Goal: Task Accomplishment & Management: Complete application form

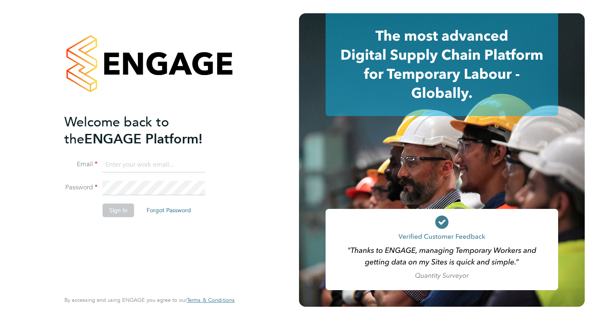
type input "[EMAIL_ADDRESS][PERSON_NAME][DOMAIN_NAME]"
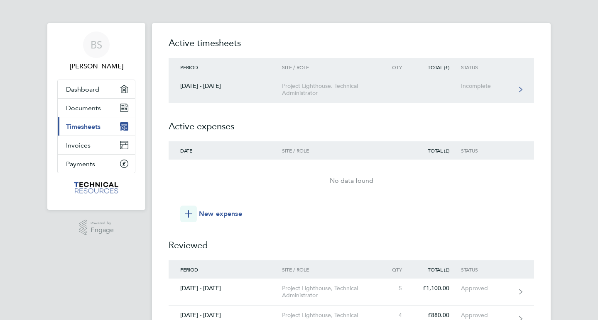
click at [221, 88] on div "29 Sep - 05 Oct 2025" at bounding box center [225, 86] width 113 height 7
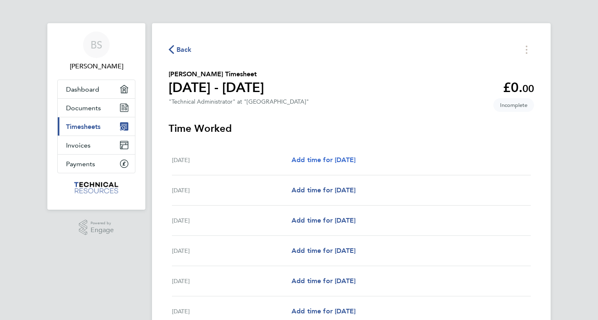
click at [327, 158] on span "Add time for Mon 29 Sep" at bounding box center [323, 160] width 64 height 8
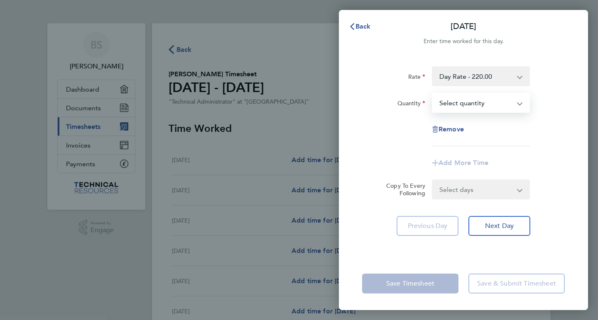
select select "1"
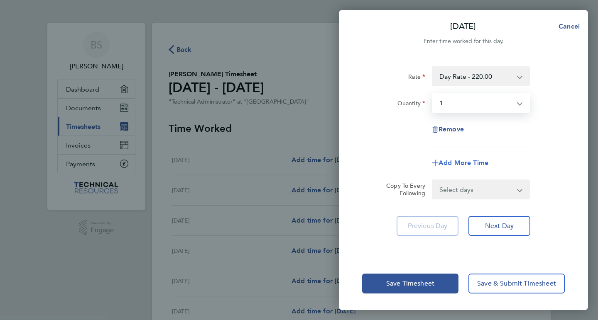
click at [459, 162] on span "Add More Time" at bounding box center [463, 163] width 50 height 8
select select "null"
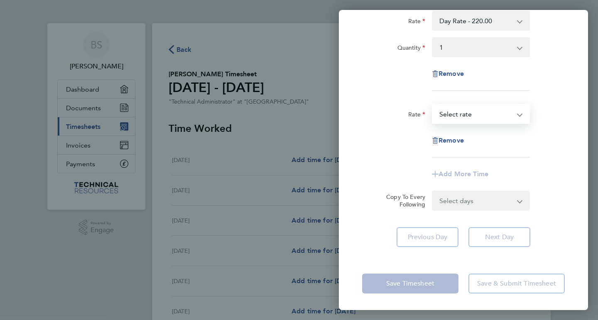
scroll to position [56, 0]
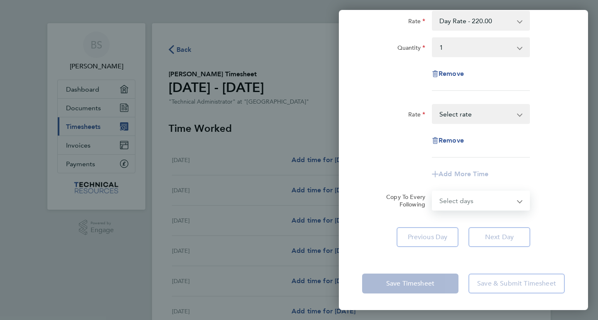
select select "WEEKDAY"
select select "2025-10-05"
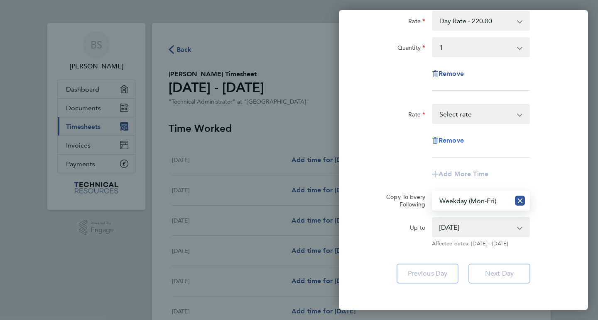
click at [452, 141] on span "Remove" at bounding box center [450, 141] width 25 height 8
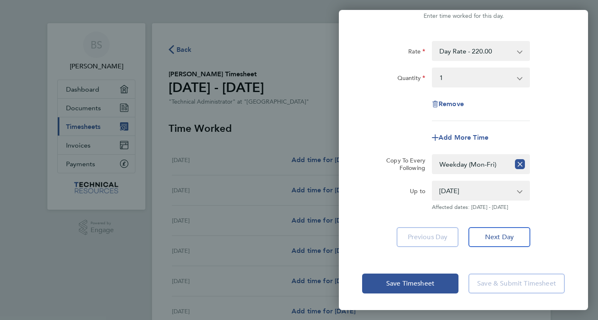
scroll to position [25, 0]
click at [418, 280] on span "Save Timesheet" at bounding box center [410, 284] width 48 height 8
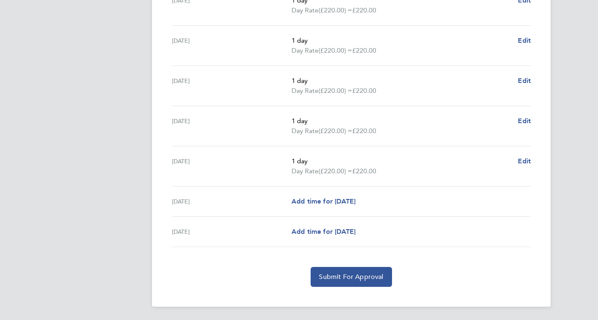
scroll to position [252, 0]
click at [356, 277] on span "Submit For Approval" at bounding box center [351, 277] width 64 height 8
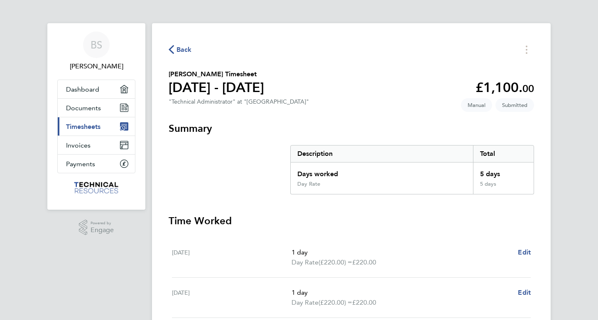
scroll to position [0, 0]
